Goal: Find specific page/section: Find specific page/section

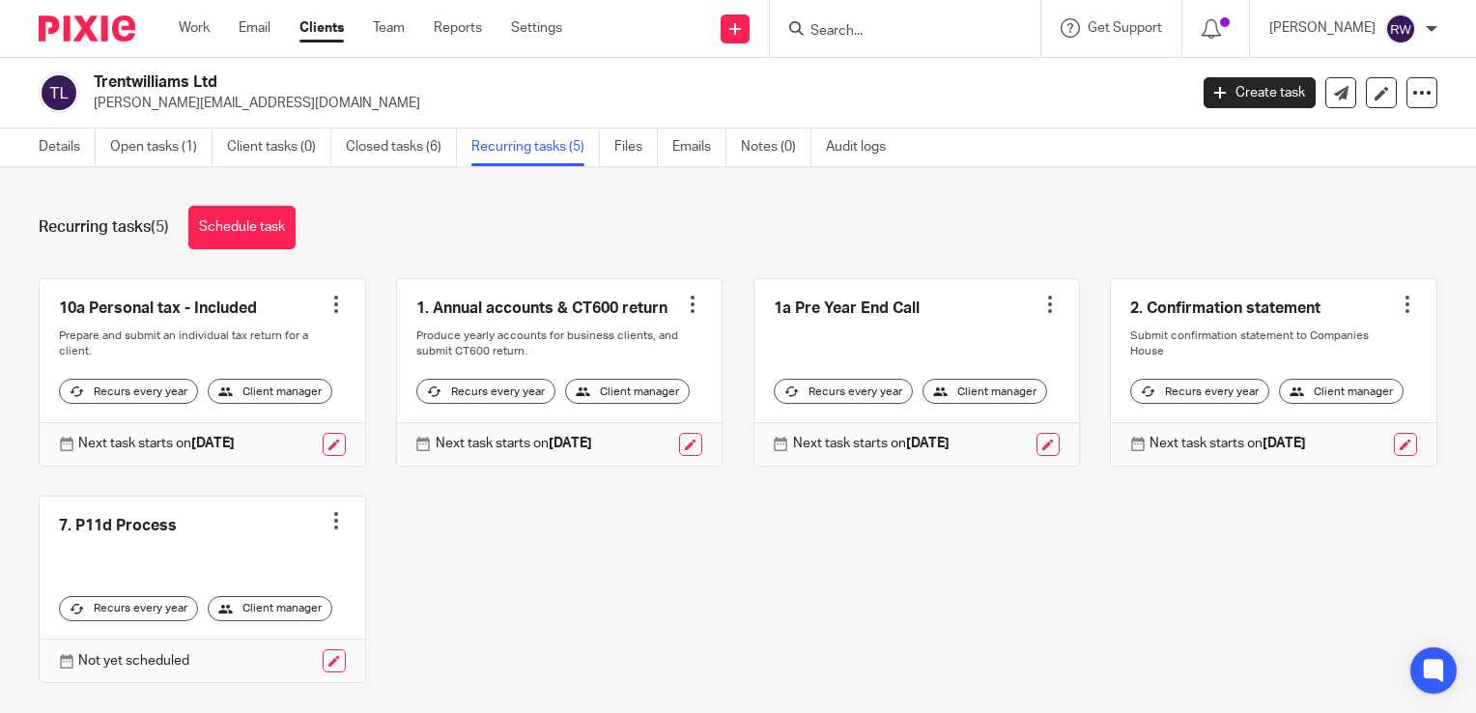
click at [927, 20] on form at bounding box center [911, 28] width 206 height 24
click at [915, 30] on input "Search" at bounding box center [895, 31] width 174 height 17
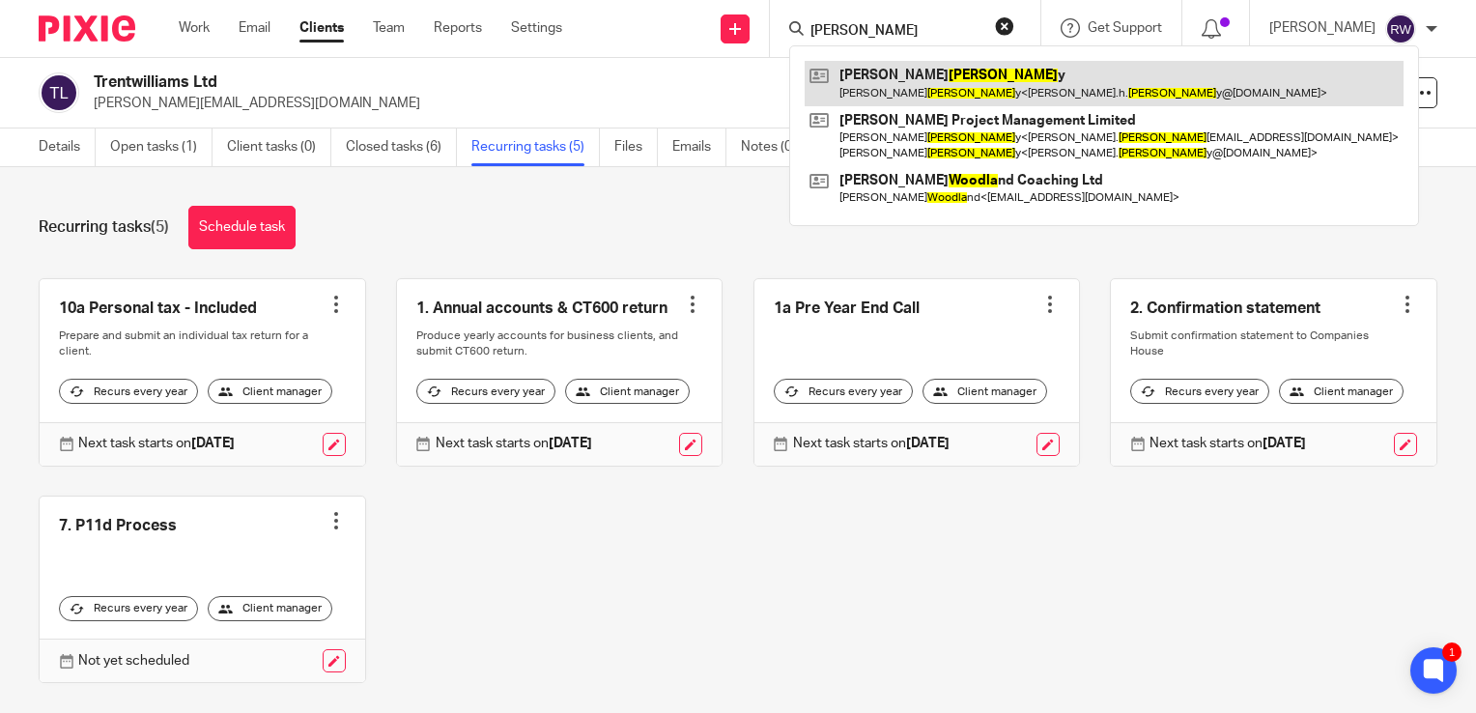
type input "[PERSON_NAME]"
click at [923, 91] on link at bounding box center [1104, 83] width 599 height 44
